Goal: Task Accomplishment & Management: Use online tool/utility

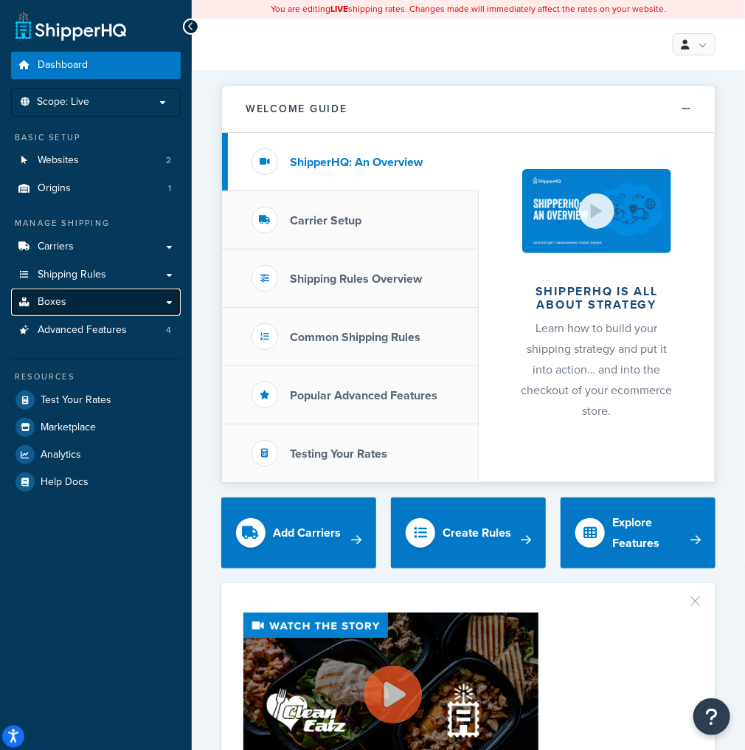
click at [80, 295] on link "Boxes" at bounding box center [96, 302] width 170 height 27
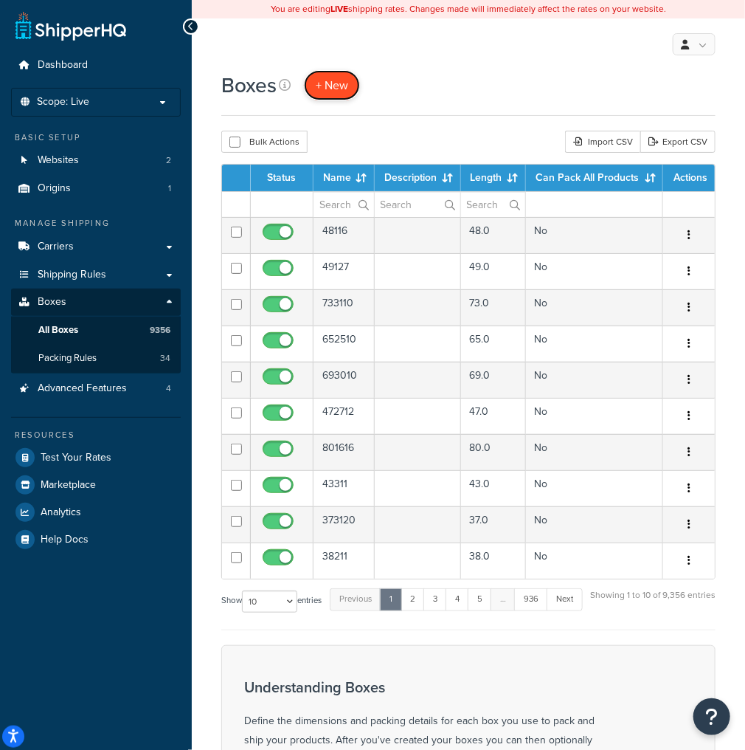
click at [325, 91] on span "+ New" at bounding box center [332, 85] width 32 height 17
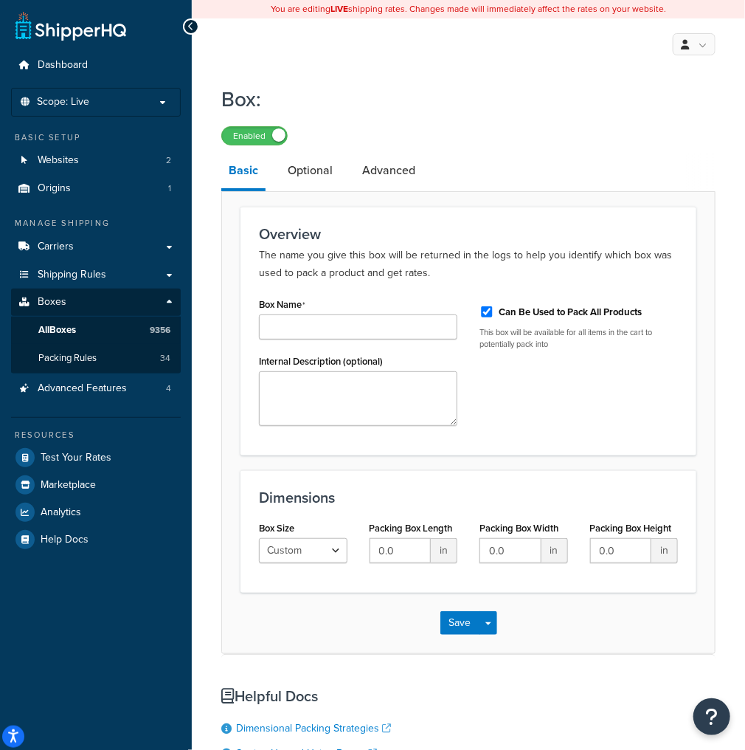
click at [539, 308] on label "Can Be Used to Pack All Products" at bounding box center [570, 311] width 143 height 13
click at [494, 308] on input "Can Be Used to Pack All Products" at bounding box center [487, 311] width 15 height 11
checkbox input "false"
click at [410, 328] on input "Box Name" at bounding box center [358, 326] width 198 height 25
type input "562212"
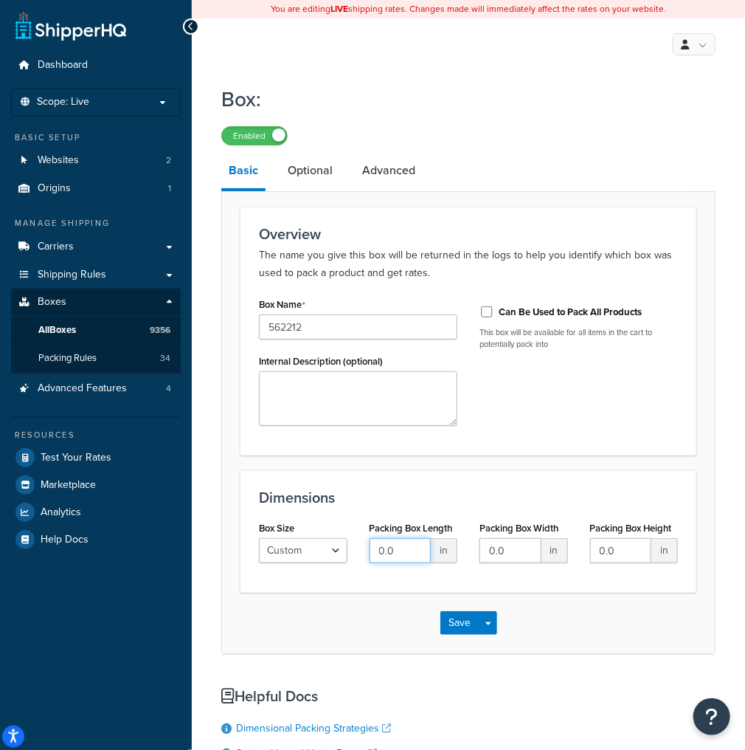
click at [421, 544] on input "0.0" at bounding box center [401, 550] width 62 height 25
type input "56"
type input "22"
type input "12"
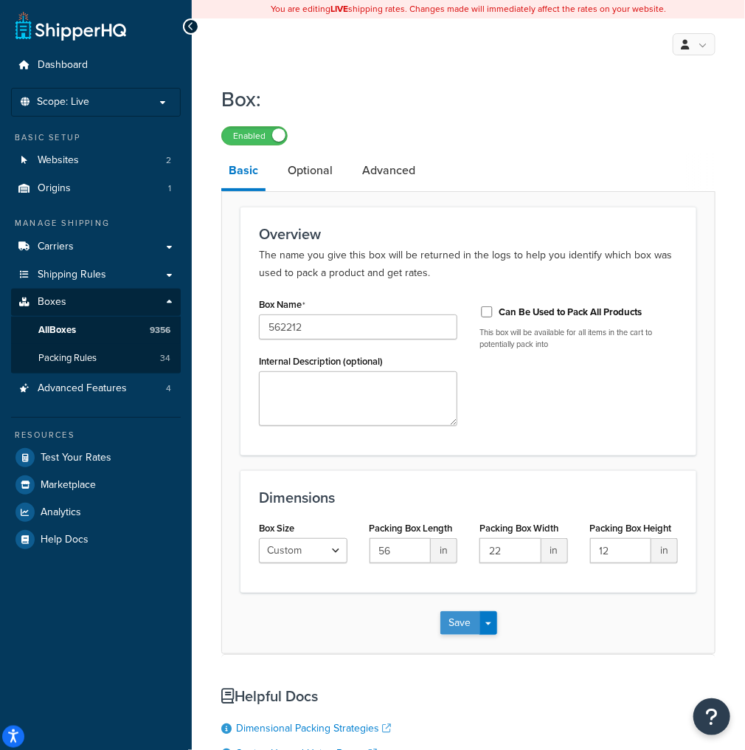
click at [449, 618] on button "Save" at bounding box center [461, 623] width 40 height 24
